Goal: Use online tool/utility: Use online tool/utility

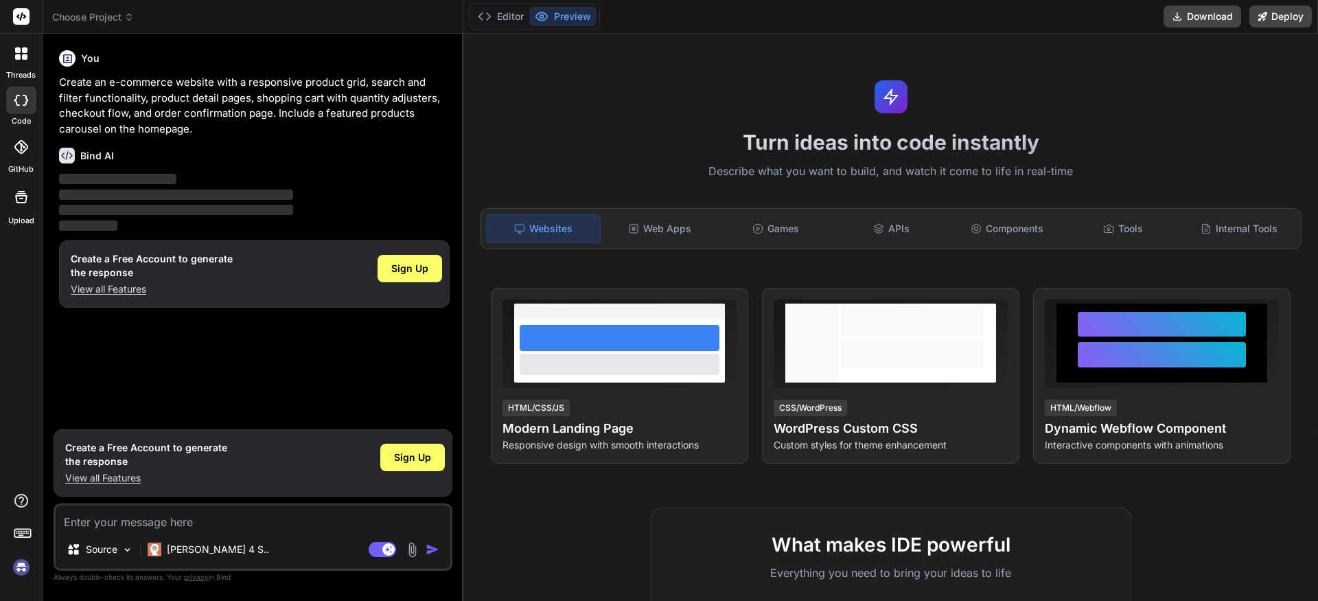
type textarea "x"
click at [637, 231] on icon at bounding box center [633, 228] width 11 height 11
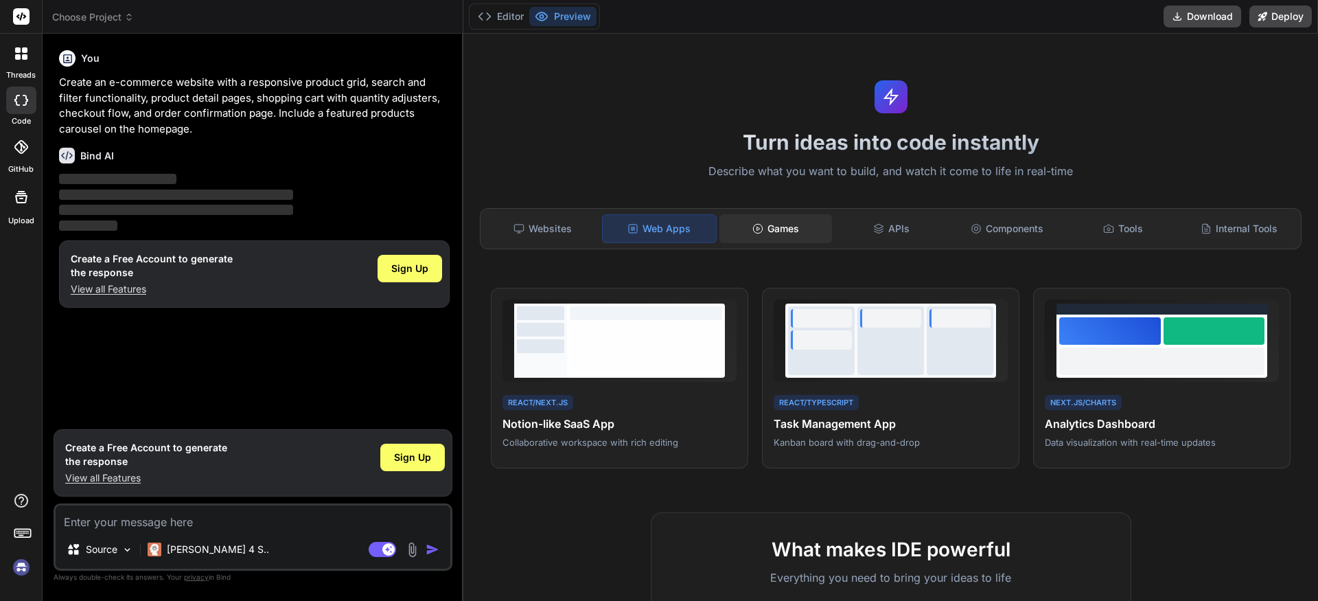
click at [817, 216] on div "Games" at bounding box center [775, 228] width 113 height 29
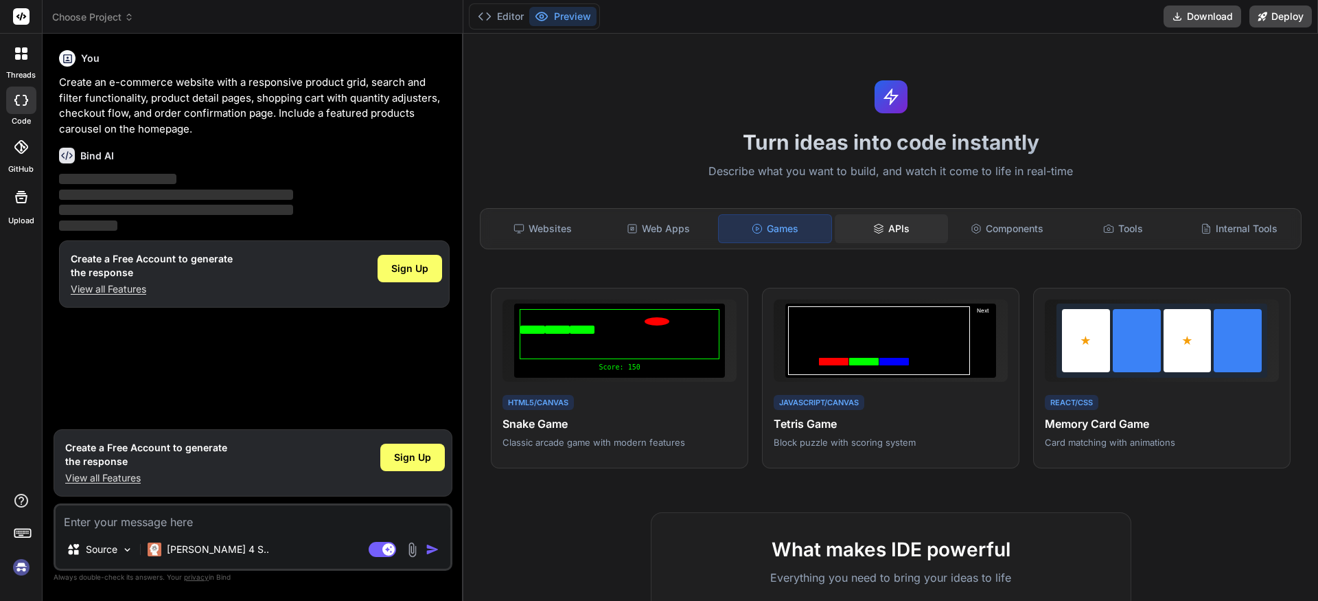
click at [878, 219] on div "APIs" at bounding box center [891, 228] width 113 height 29
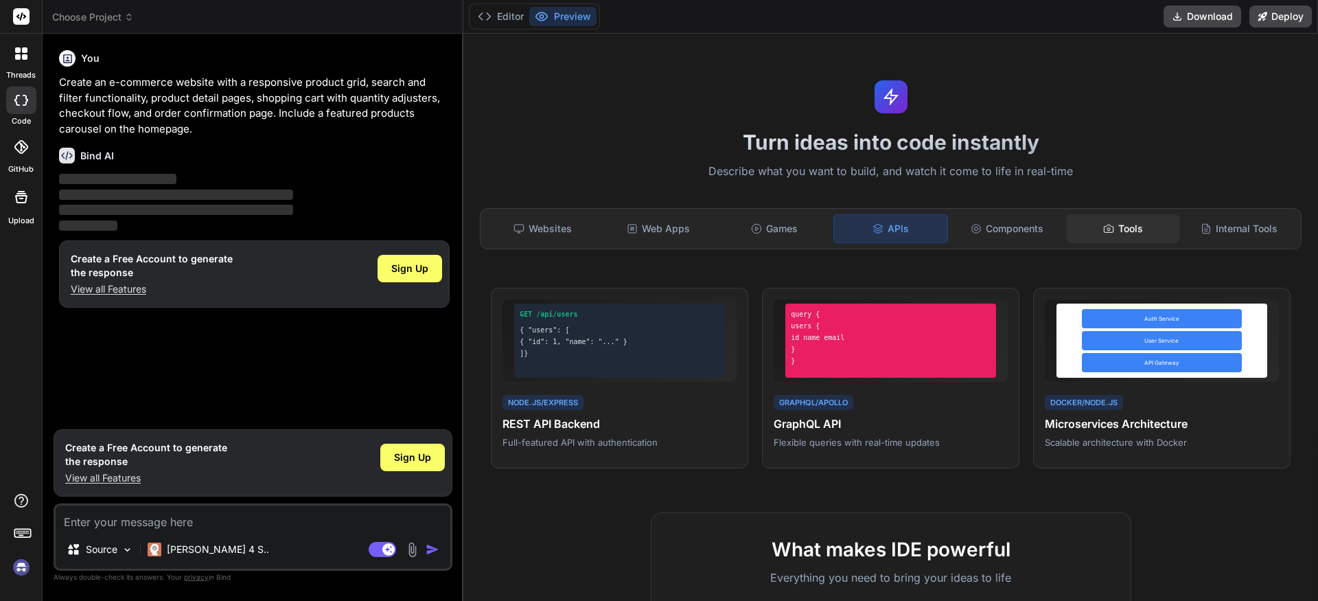
click at [1079, 234] on div "Tools" at bounding box center [1123, 228] width 113 height 29
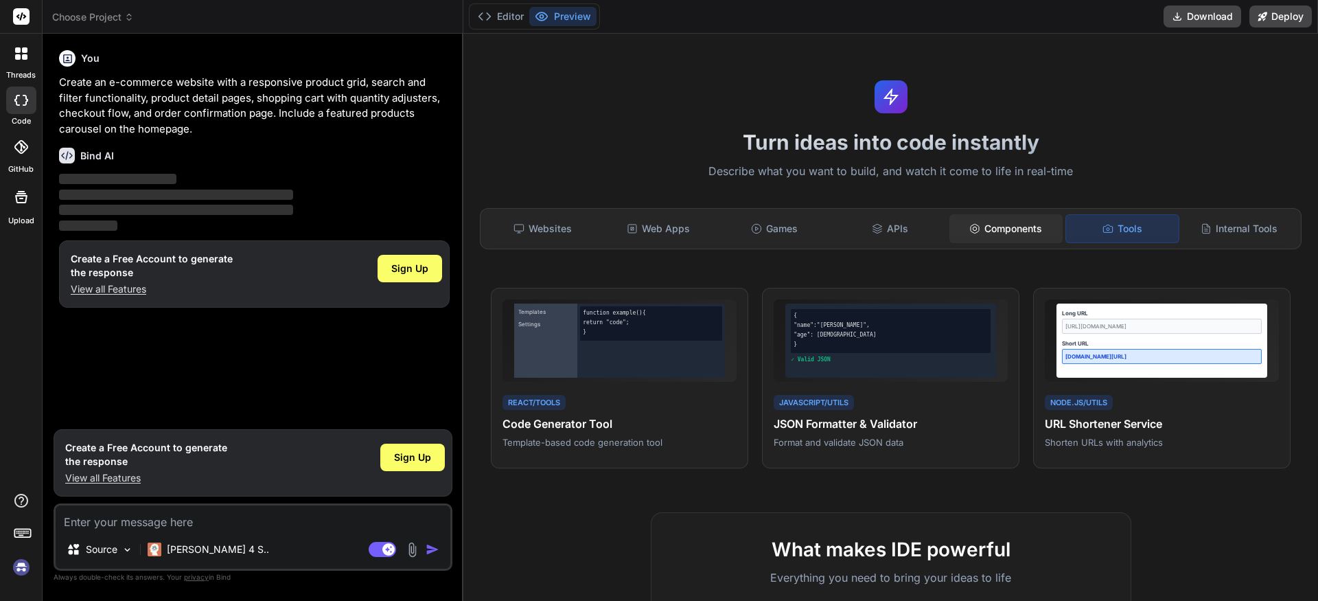
click at [1003, 222] on div "Components" at bounding box center [1005, 228] width 113 height 29
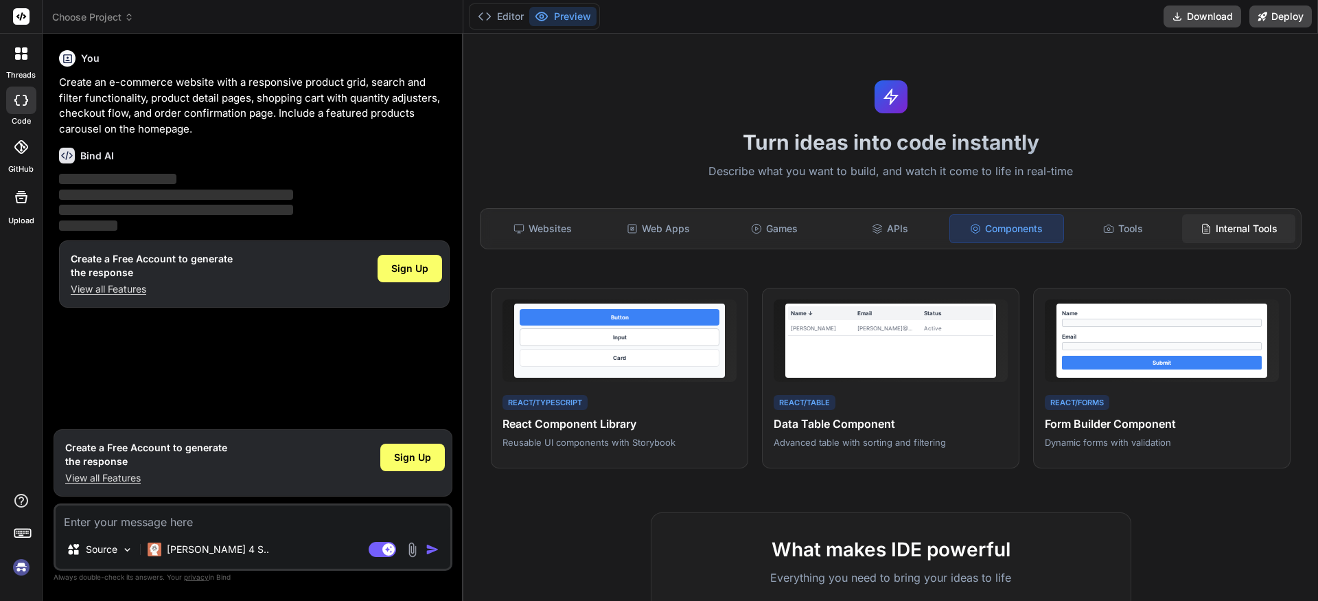
click at [1263, 224] on div "Internal Tools" at bounding box center [1238, 228] width 113 height 29
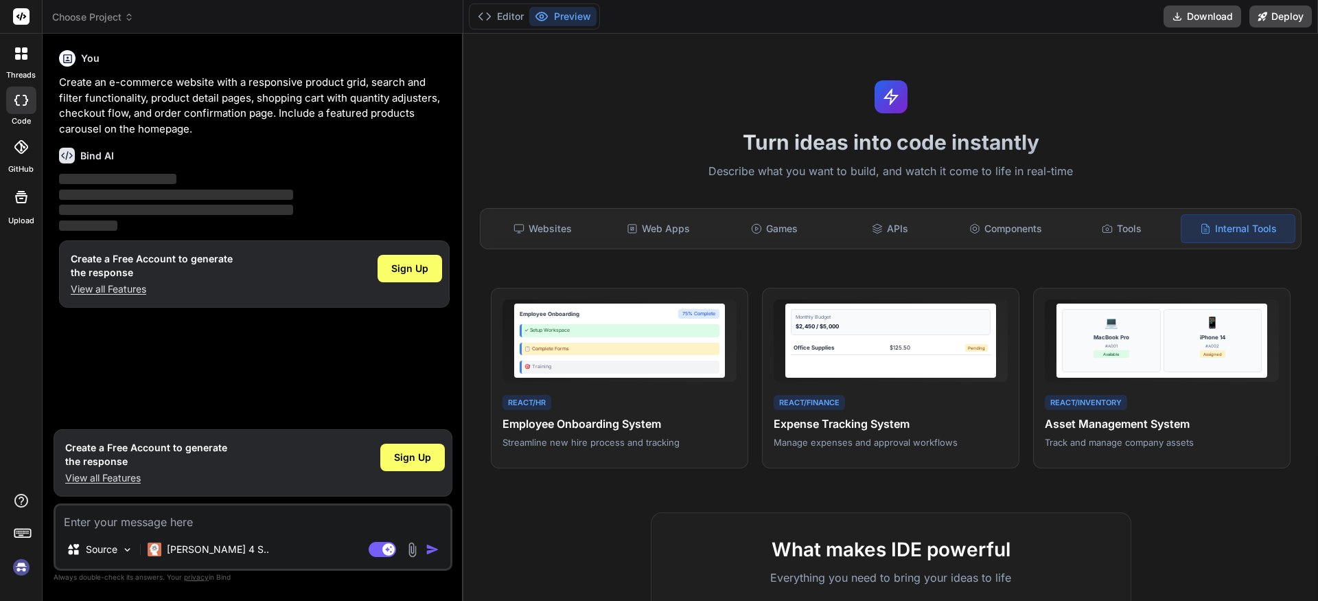
scroll to position [3, 0]
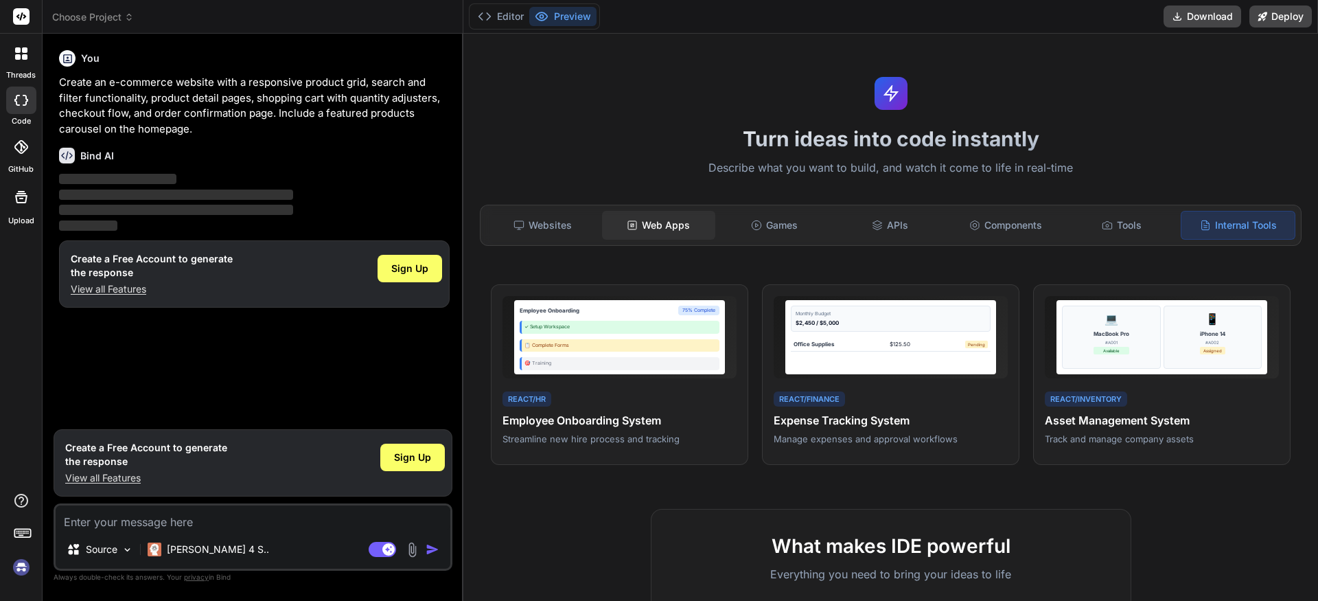
click at [653, 229] on div "Web Apps" at bounding box center [658, 225] width 113 height 29
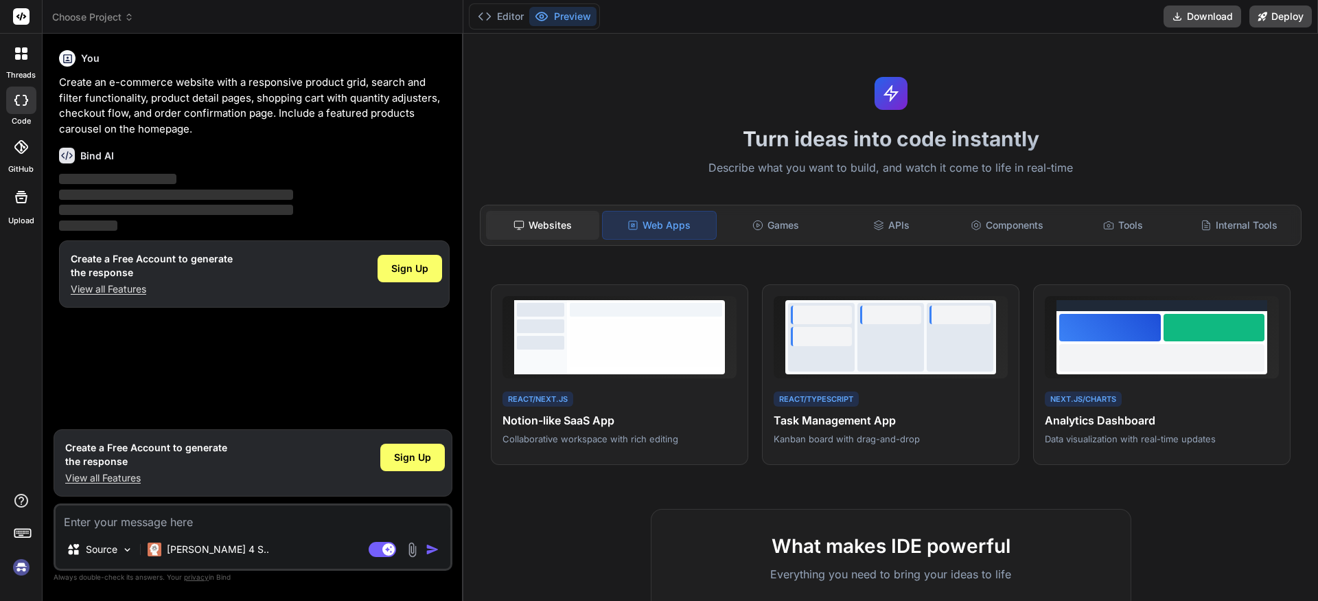
click at [568, 234] on div "Websites" at bounding box center [542, 225] width 113 height 29
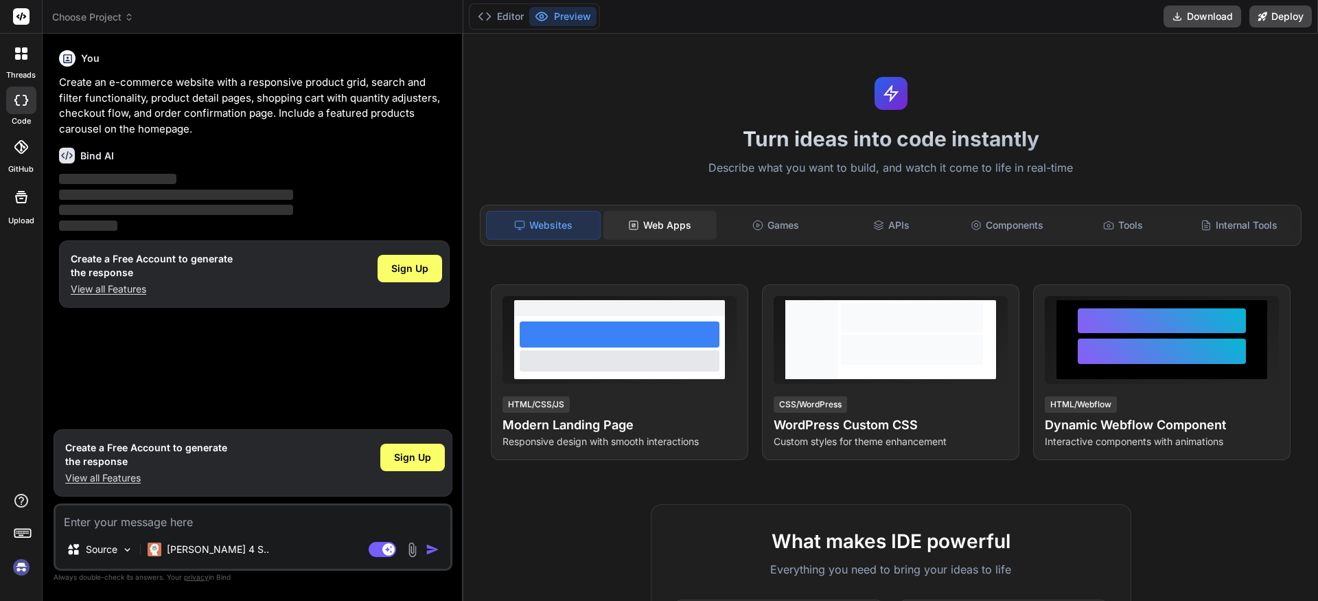
click at [660, 233] on div "Web Apps" at bounding box center [659, 225] width 113 height 29
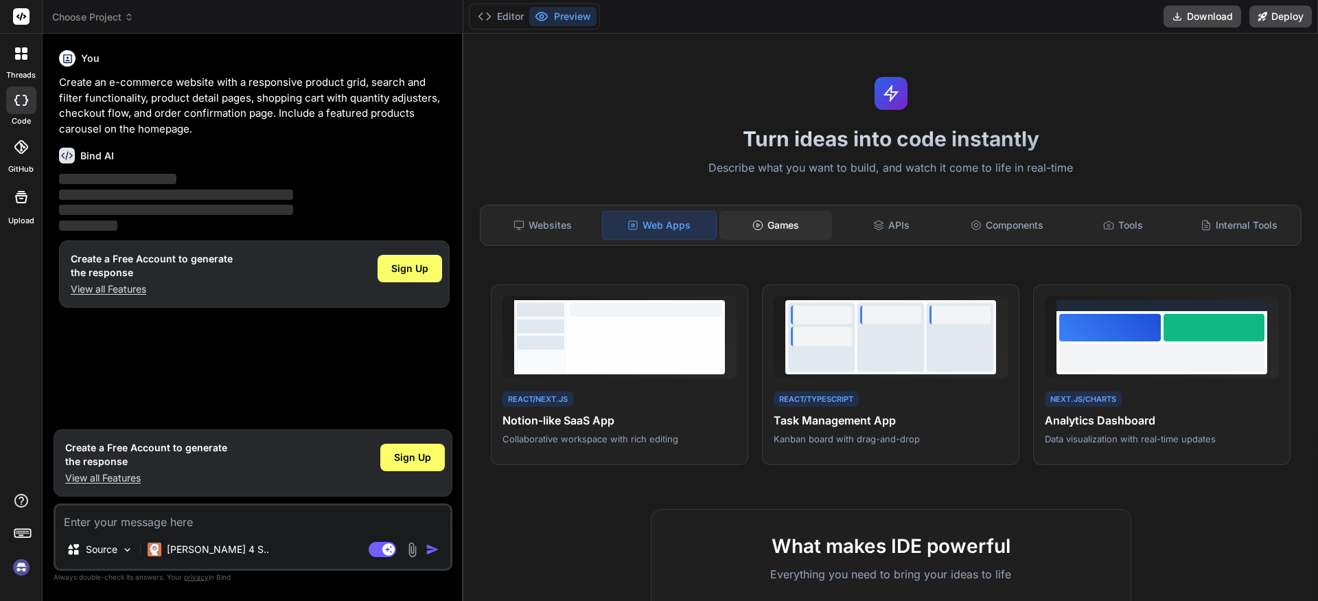
click at [747, 231] on div "Games" at bounding box center [775, 225] width 113 height 29
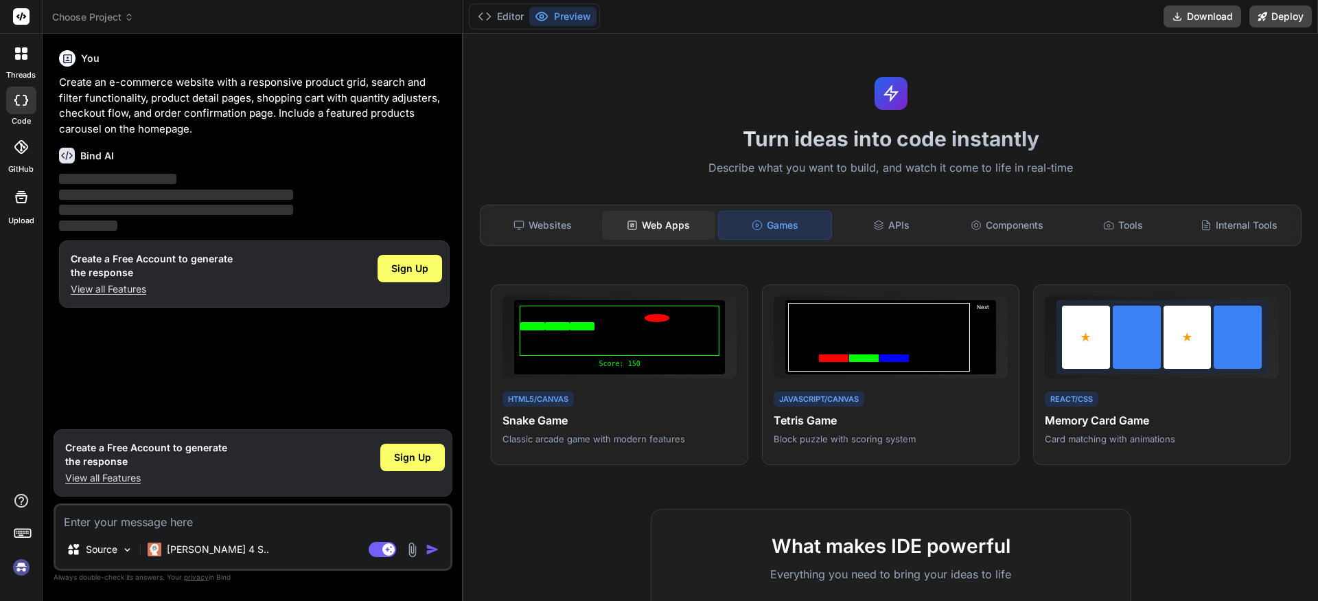
click at [649, 235] on div "Web Apps" at bounding box center [658, 225] width 113 height 29
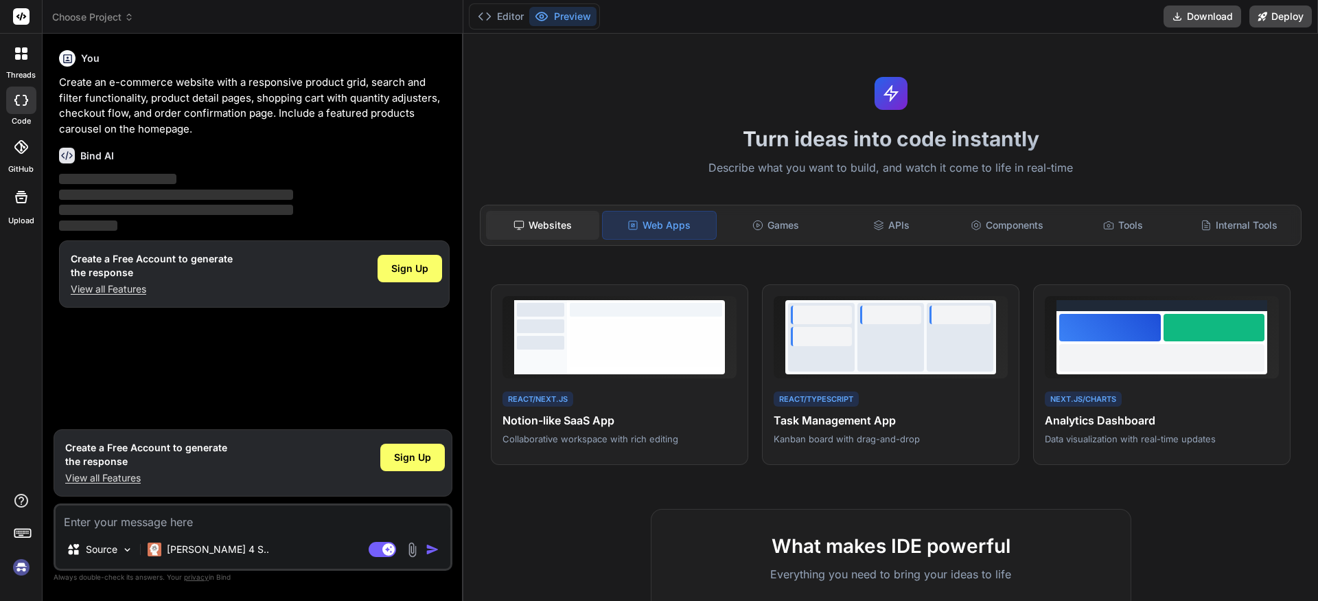
click at [522, 226] on icon at bounding box center [518, 225] width 11 height 11
